Goal: Task Accomplishment & Management: Manage account settings

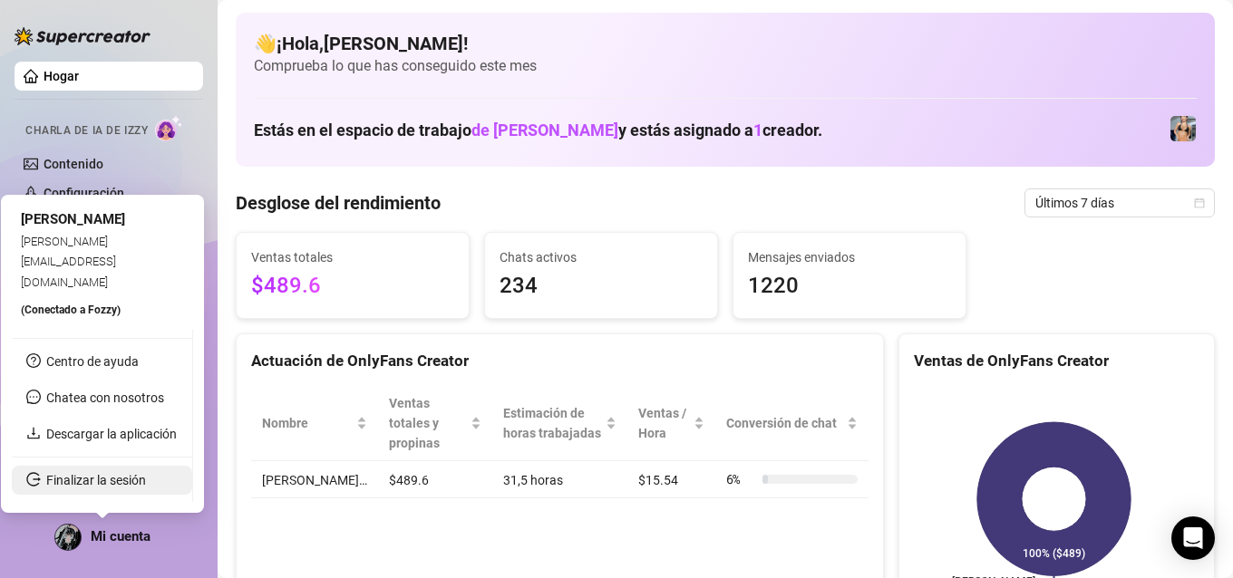
click at [90, 488] on link "Finalizar la sesión" at bounding box center [96, 480] width 100 height 15
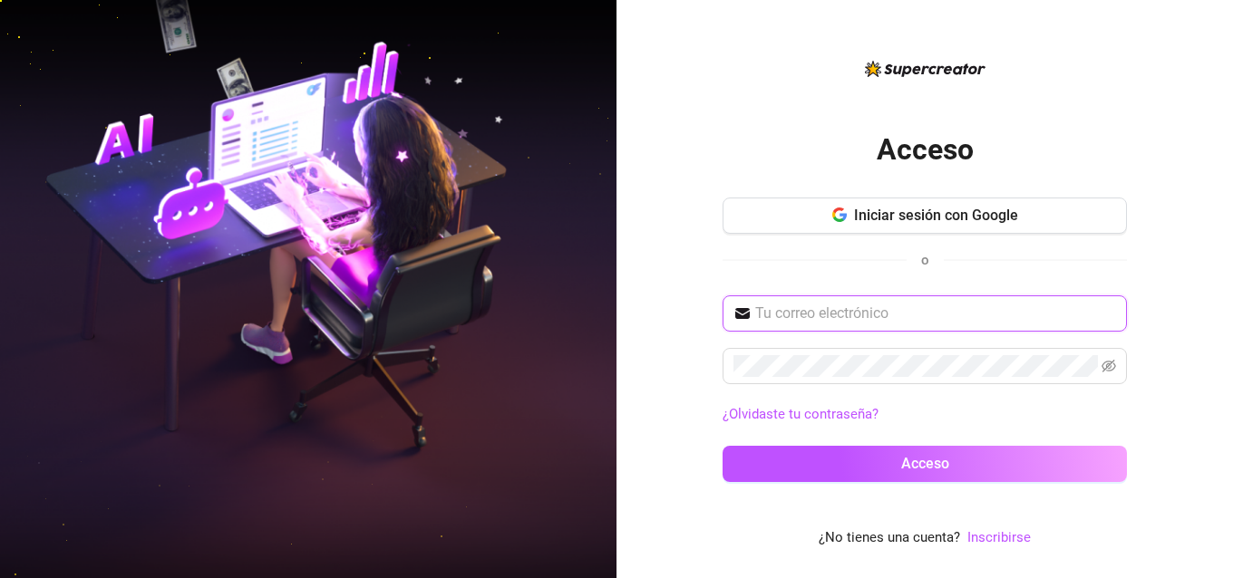
type input "[EMAIL_ADDRESS][DOMAIN_NAME]"
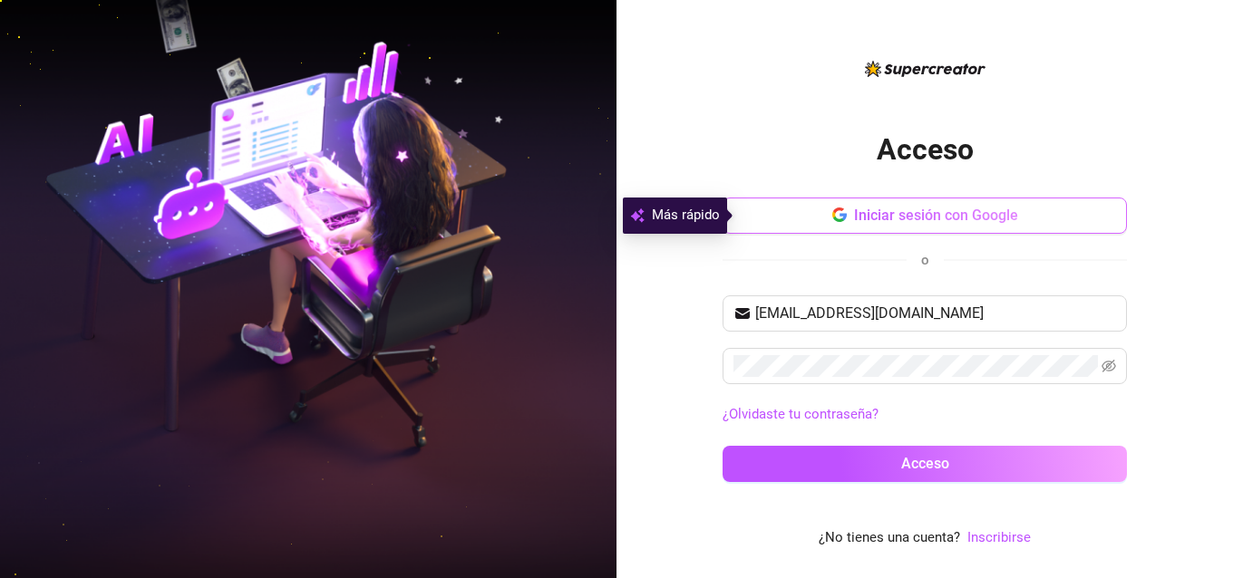
click at [896, 222] on font "Iniciar sesión con Google" at bounding box center [936, 215] width 164 height 17
